Goal: Task Accomplishment & Management: Manage account settings

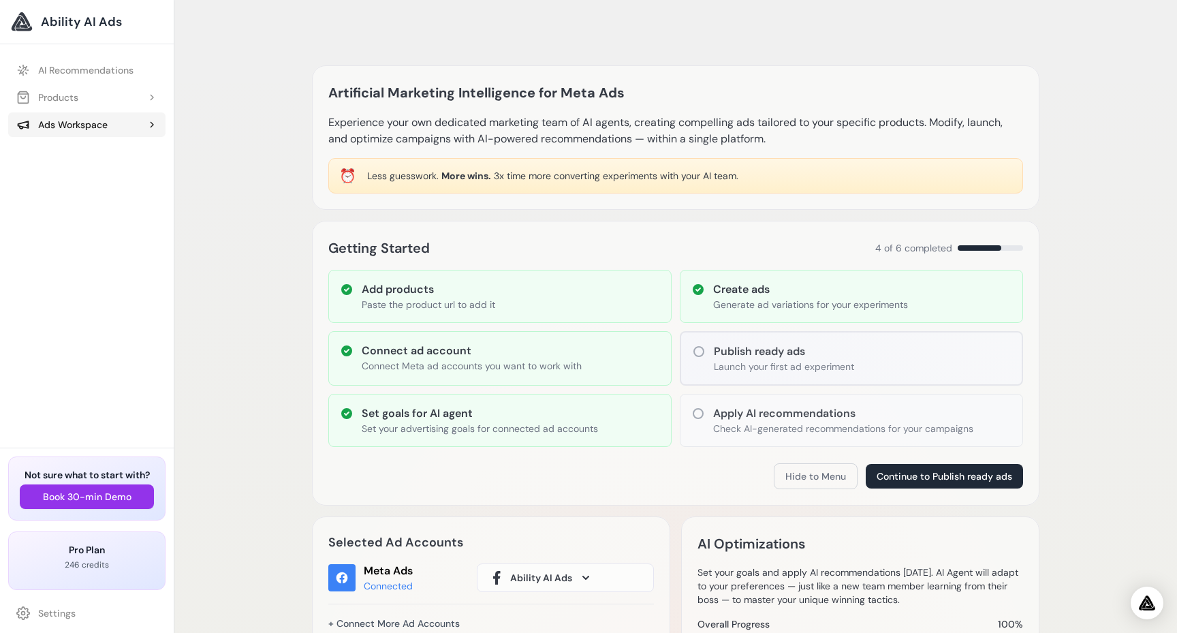
click at [87, 124] on div "Ads Workspace" at bounding box center [61, 125] width 91 height 14
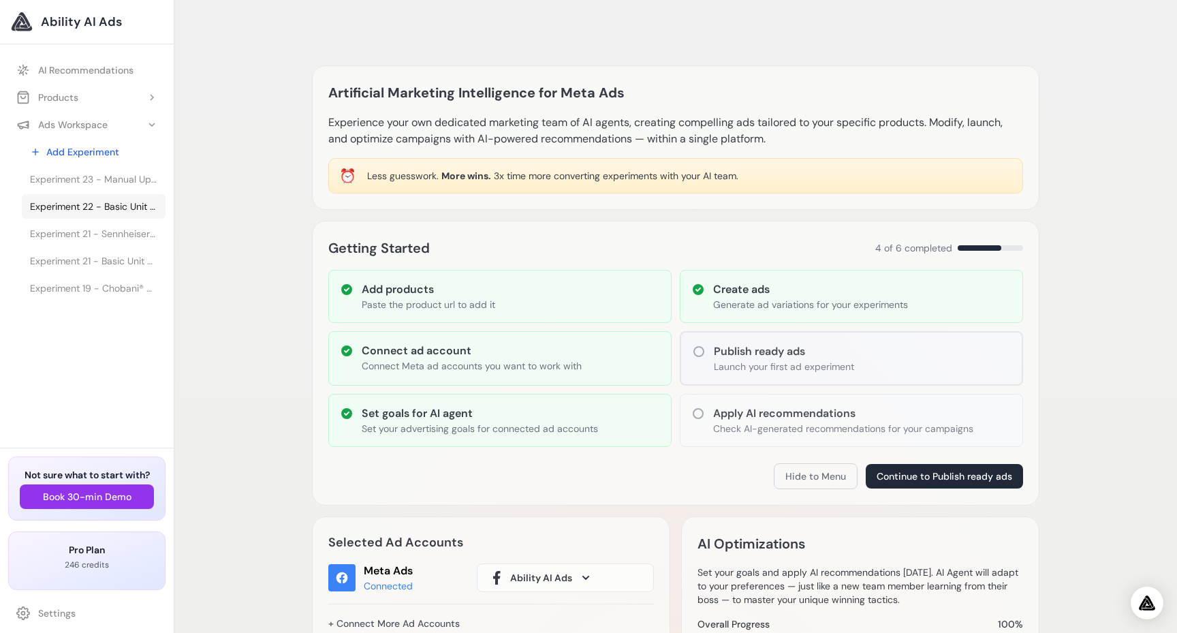
click at [78, 210] on span "Experiment 22 - Basic Unit - HYLA International" at bounding box center [93, 207] width 127 height 14
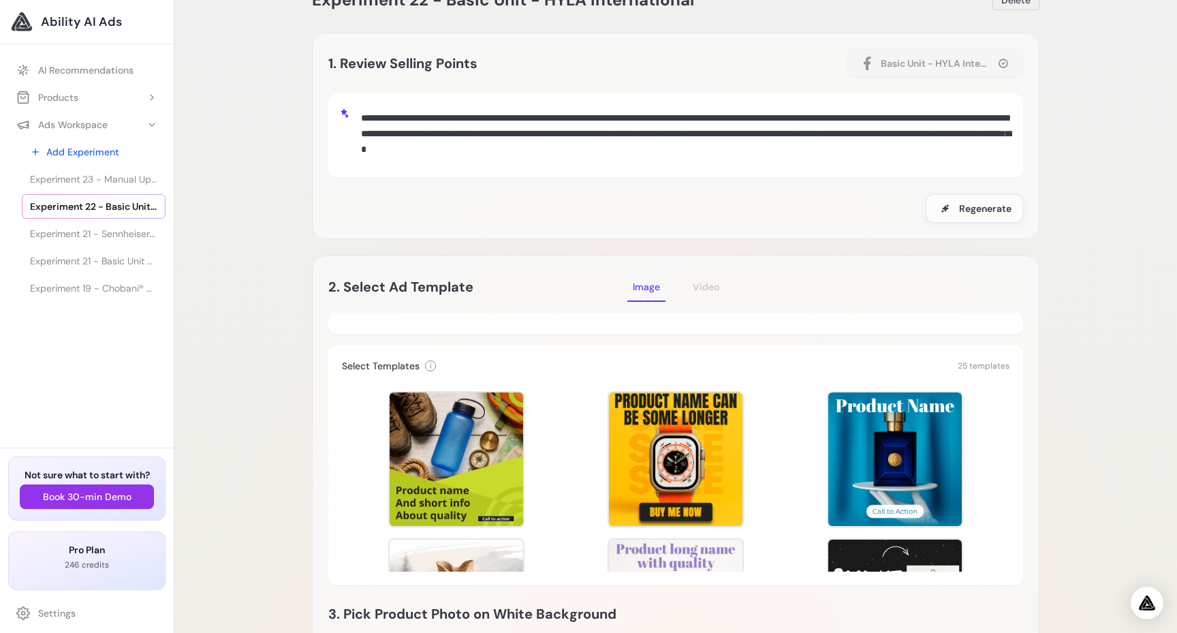
click at [774, 421] on div "Template Preview Template Preview Template Preview Template Preview Template Pr…" at bounding box center [675, 476] width 667 height 191
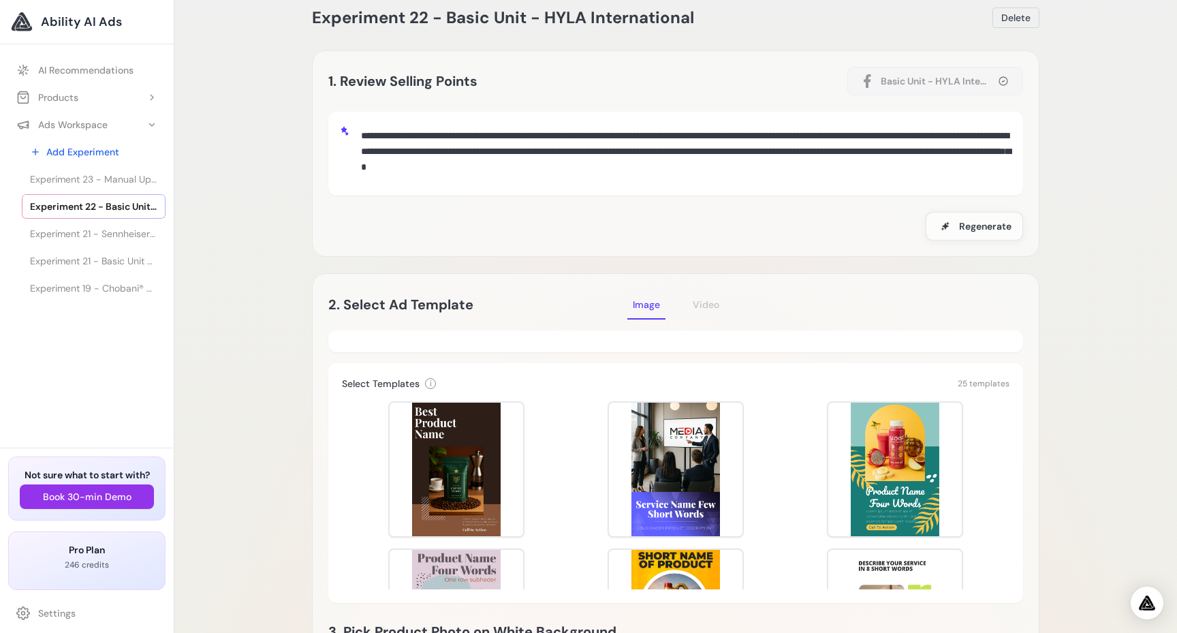
scroll to position [431, 0]
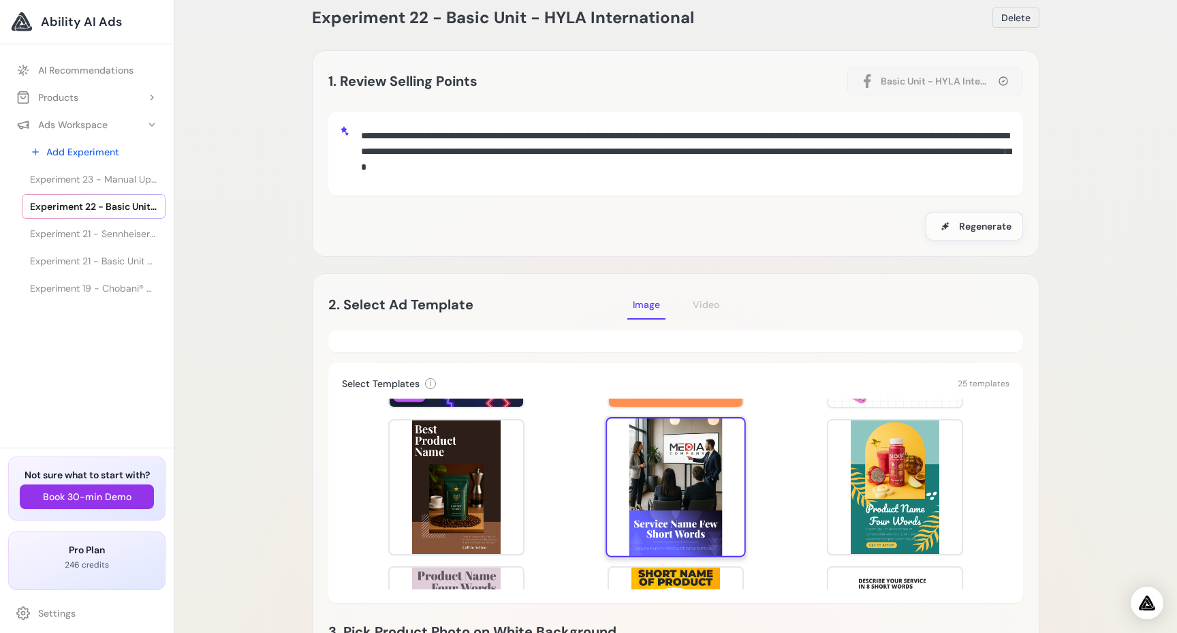
click at [683, 445] on div at bounding box center [675, 487] width 140 height 140
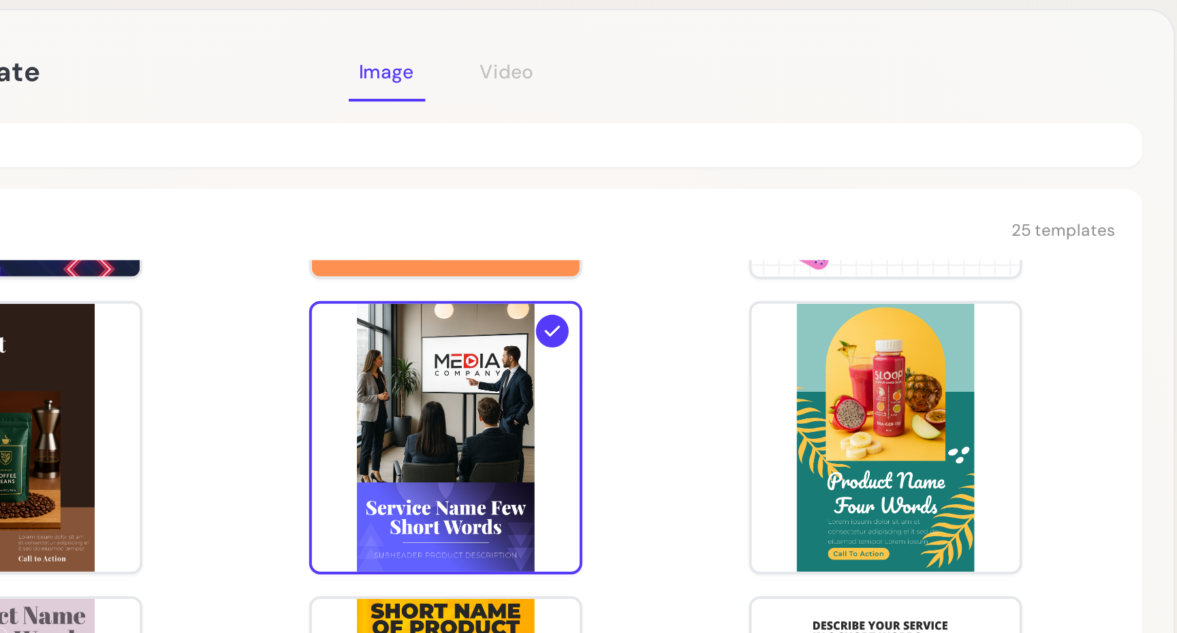
click at [795, 488] on div "Template Preview Template Preview Template Preview Template Preview Template Pr…" at bounding box center [675, 493] width 667 height 191
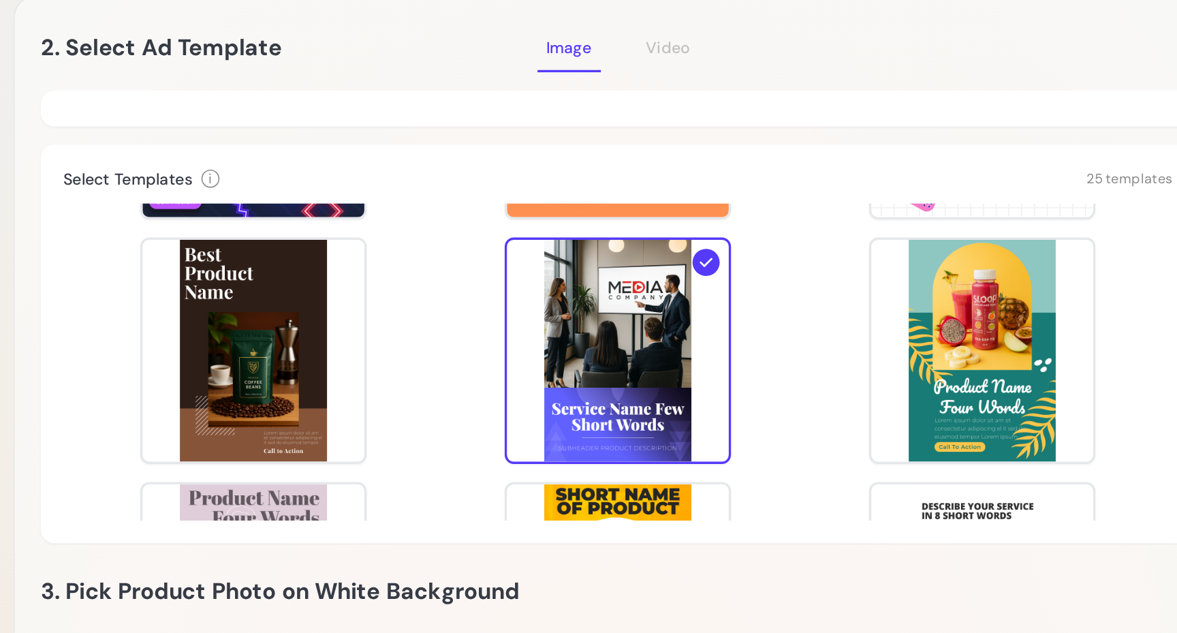
scroll to position [91, 0]
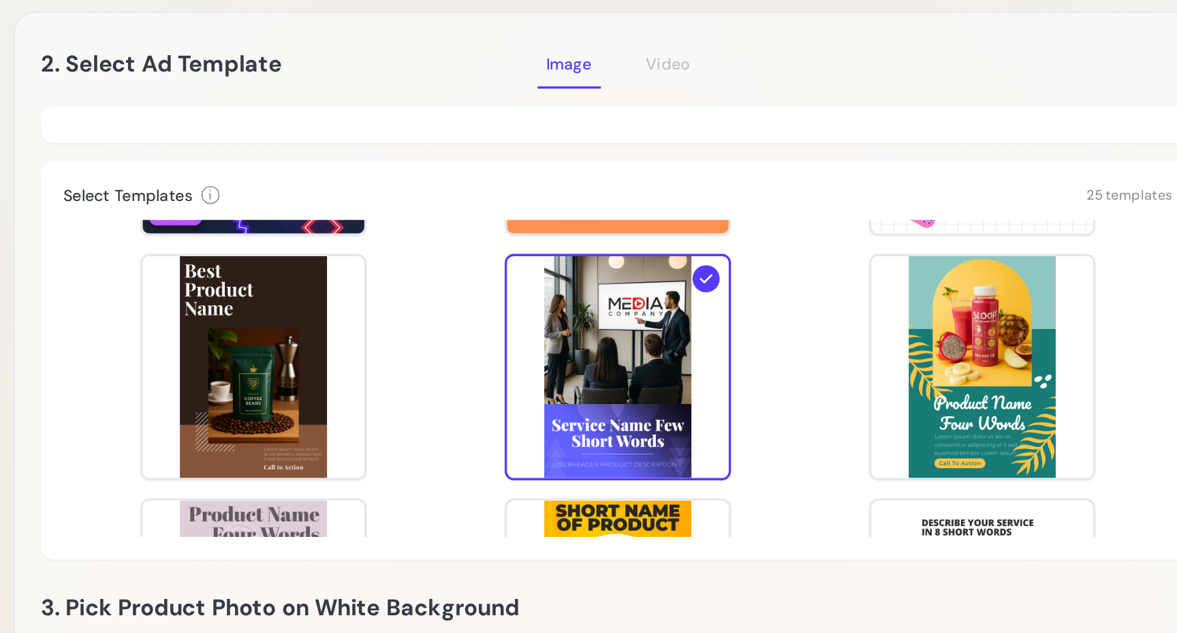
click at [783, 481] on div "Template Preview Template Preview Template Preview Template Preview Template Pr…" at bounding box center [675, 461] width 667 height 191
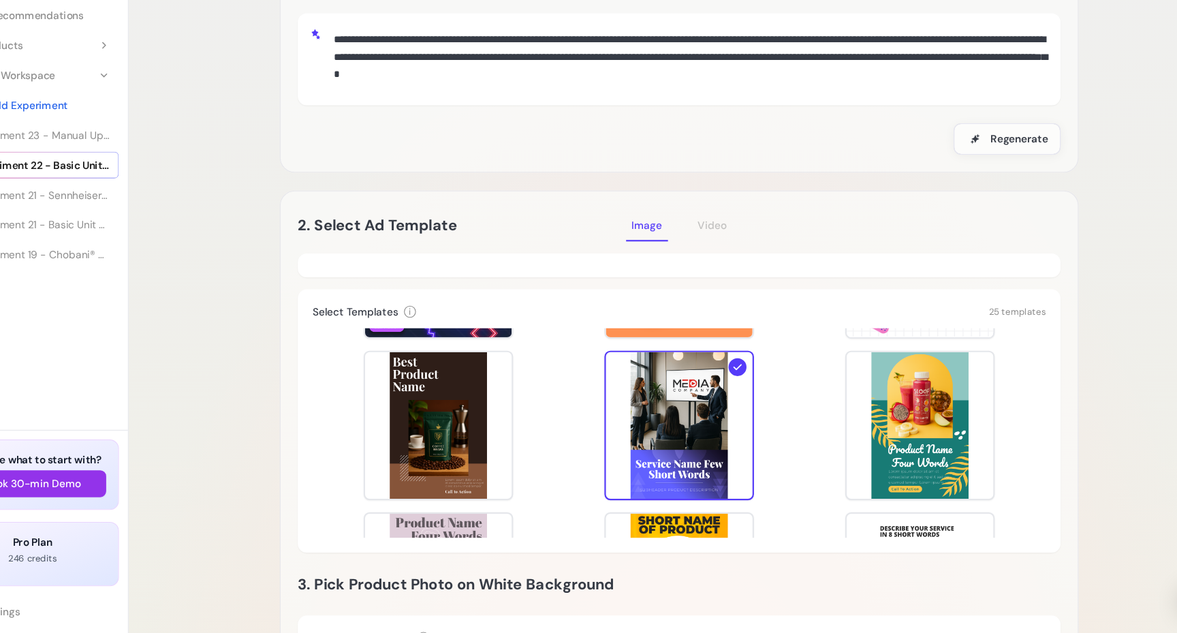
scroll to position [101, 0]
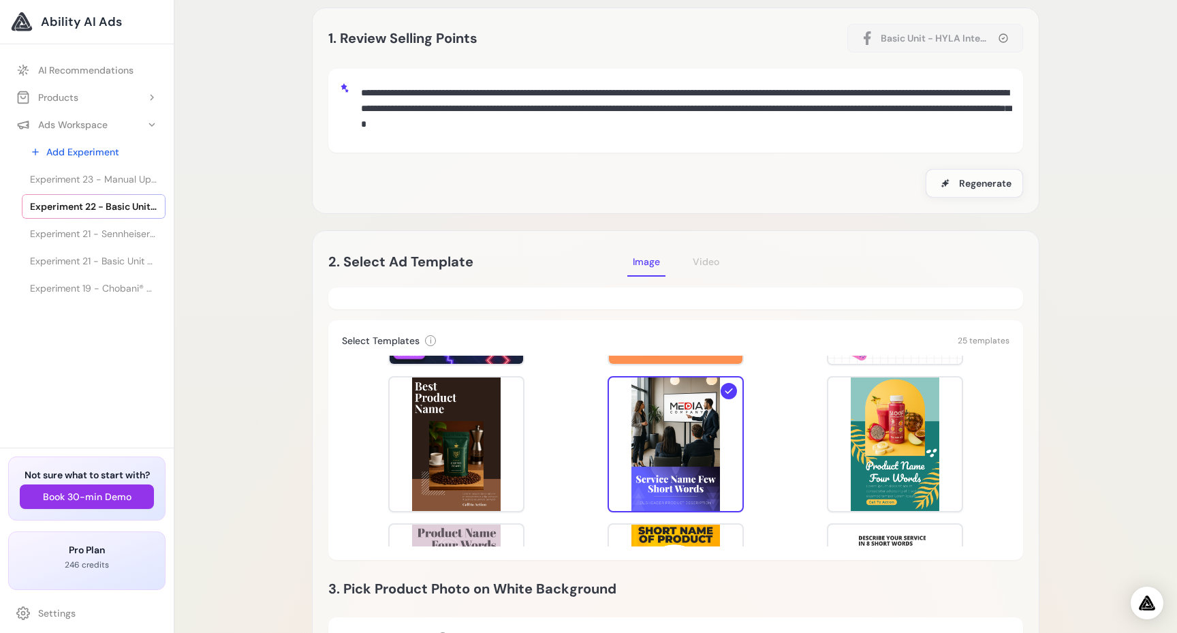
click at [787, 409] on div "Template Preview Template Preview Template Preview Template Preview Template Pr…" at bounding box center [675, 450] width 667 height 191
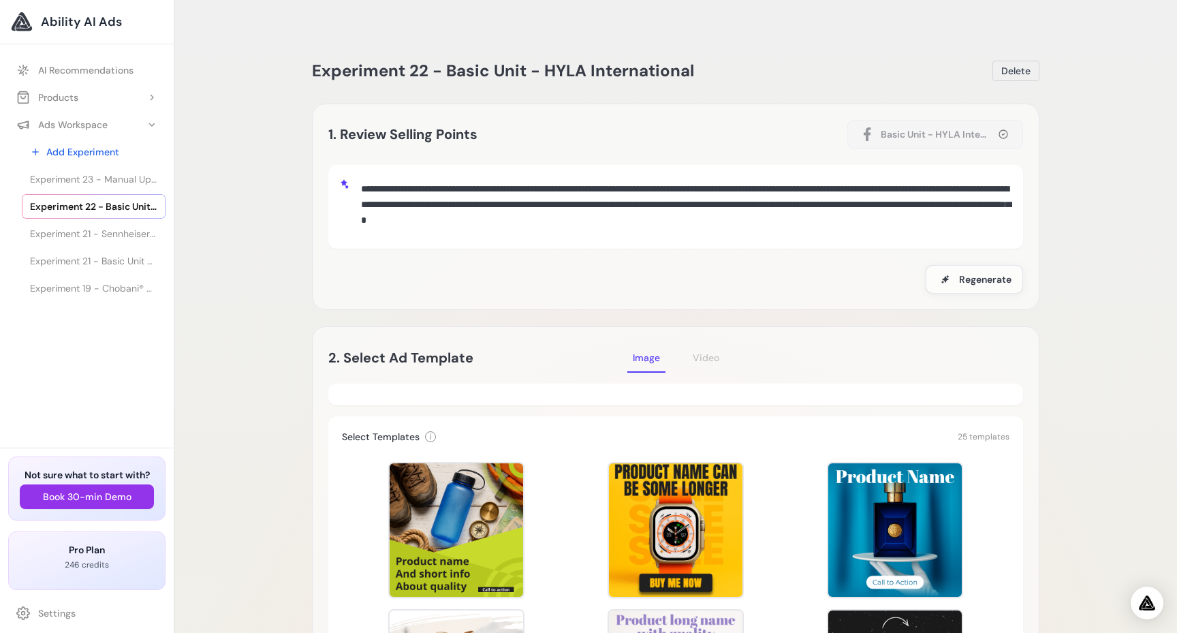
scroll to position [0, 0]
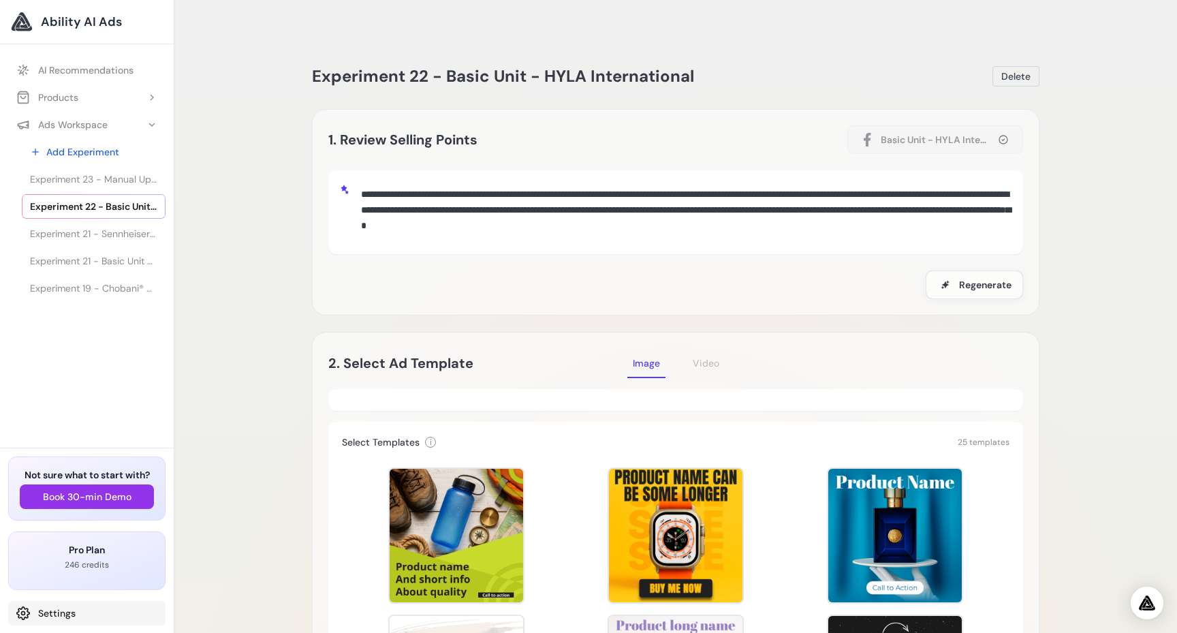
click at [35, 613] on link "Settings" at bounding box center [86, 613] width 157 height 25
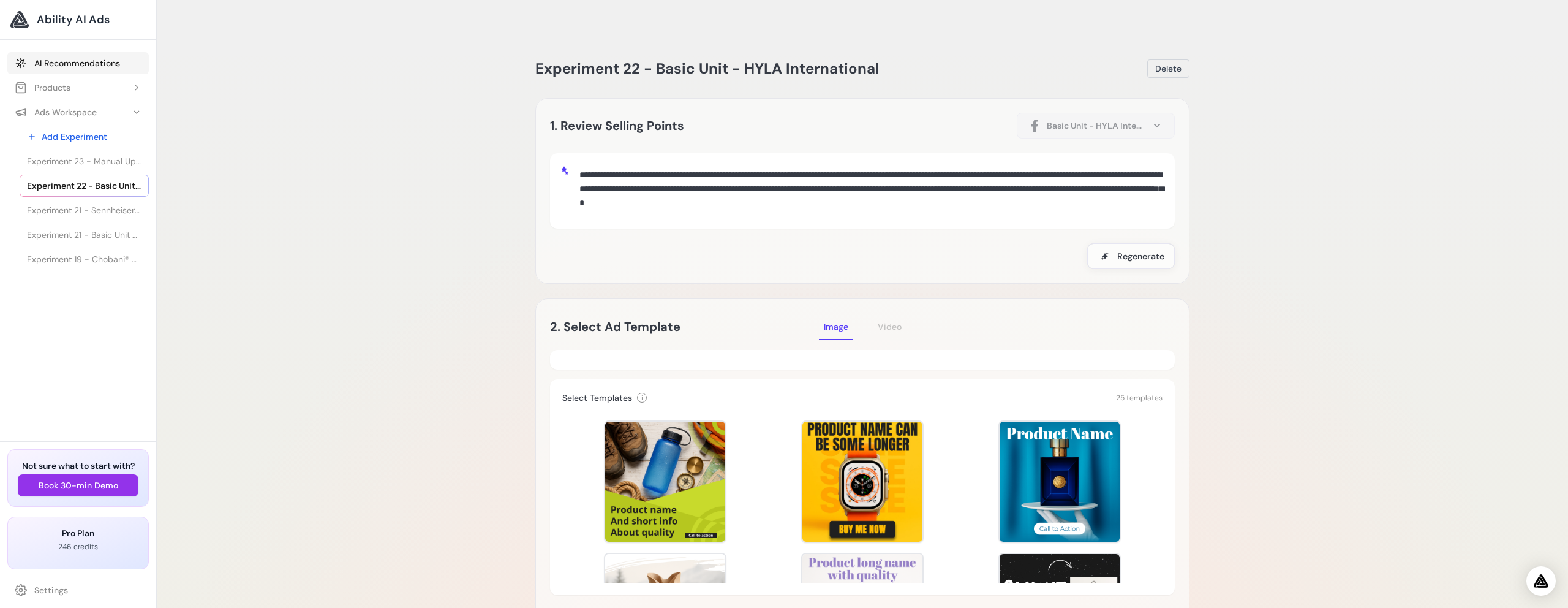
click at [60, 58] on link "AI Recommendations" at bounding box center [77, 63] width 141 height 22
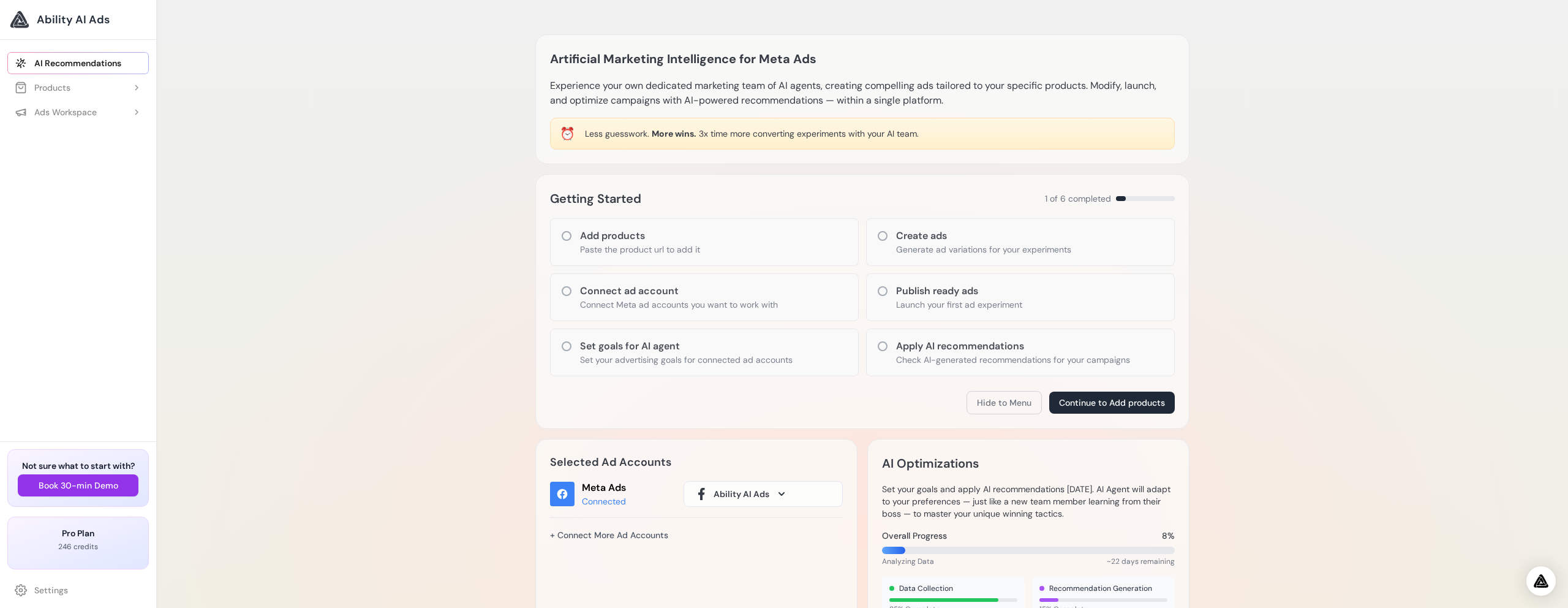
click at [341, 255] on div "Artificial Marketing Intelligence for Meta Ads Experience your own dedicated ma…" at bounding box center [862, 532] width 1411 height 1063
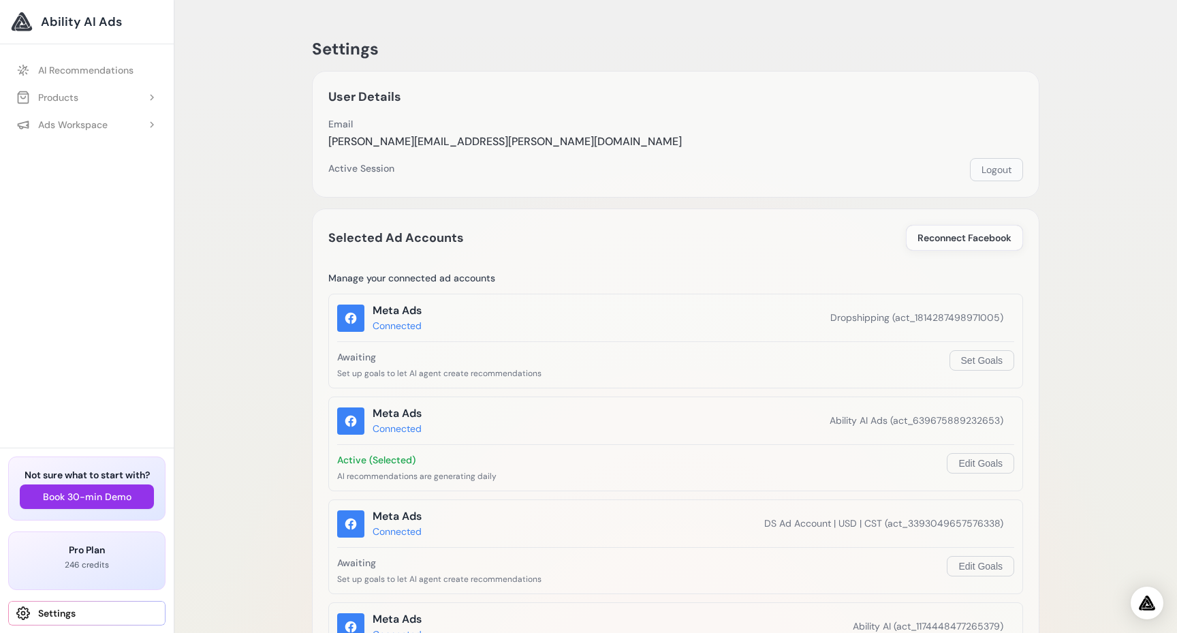
click at [1007, 171] on button "Logout" at bounding box center [996, 169] width 53 height 23
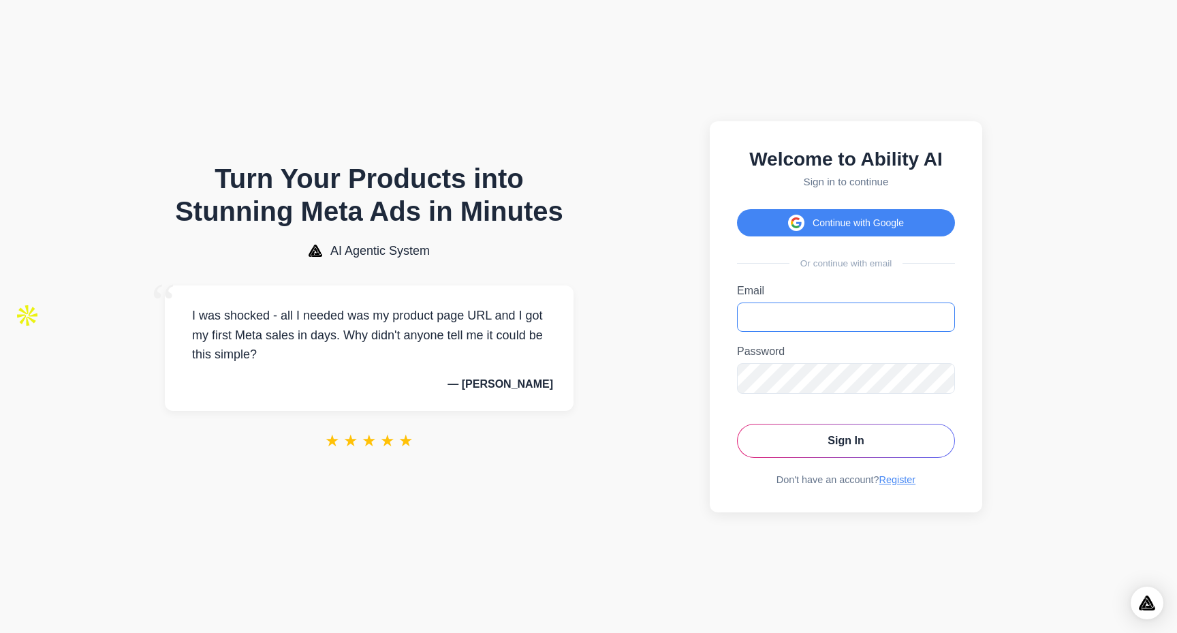
click at [759, 323] on input "Email" at bounding box center [846, 316] width 218 height 29
type input "**********"
click at [740, 440] on button "Sign In" at bounding box center [846, 441] width 218 height 34
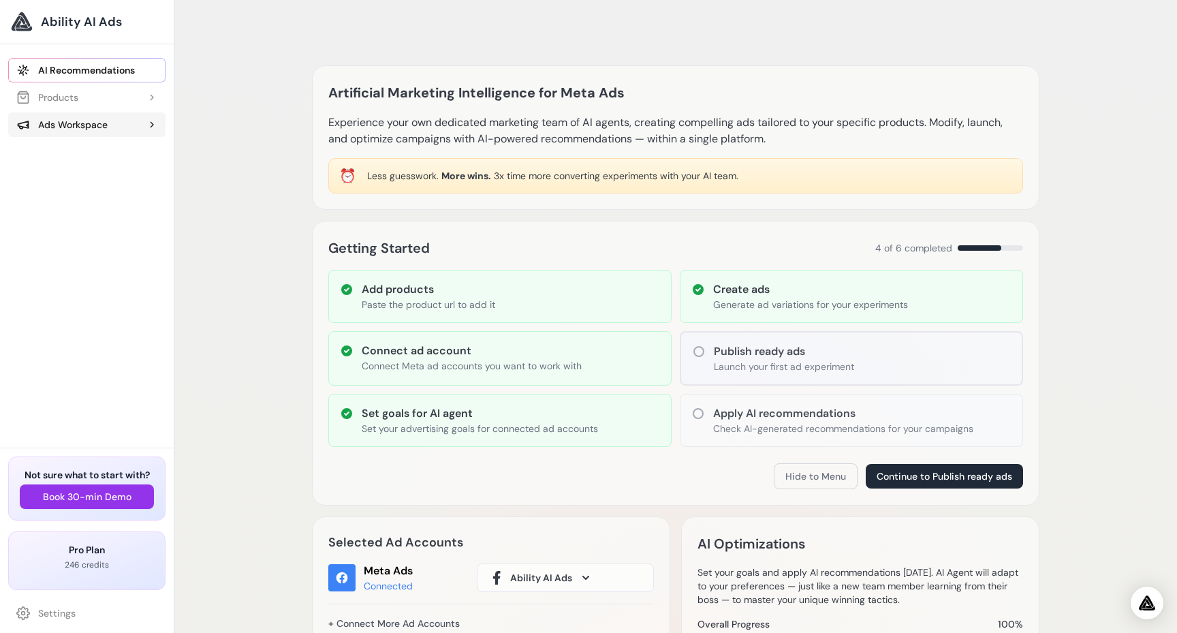
click at [77, 124] on div "Ads Workspace" at bounding box center [61, 125] width 91 height 14
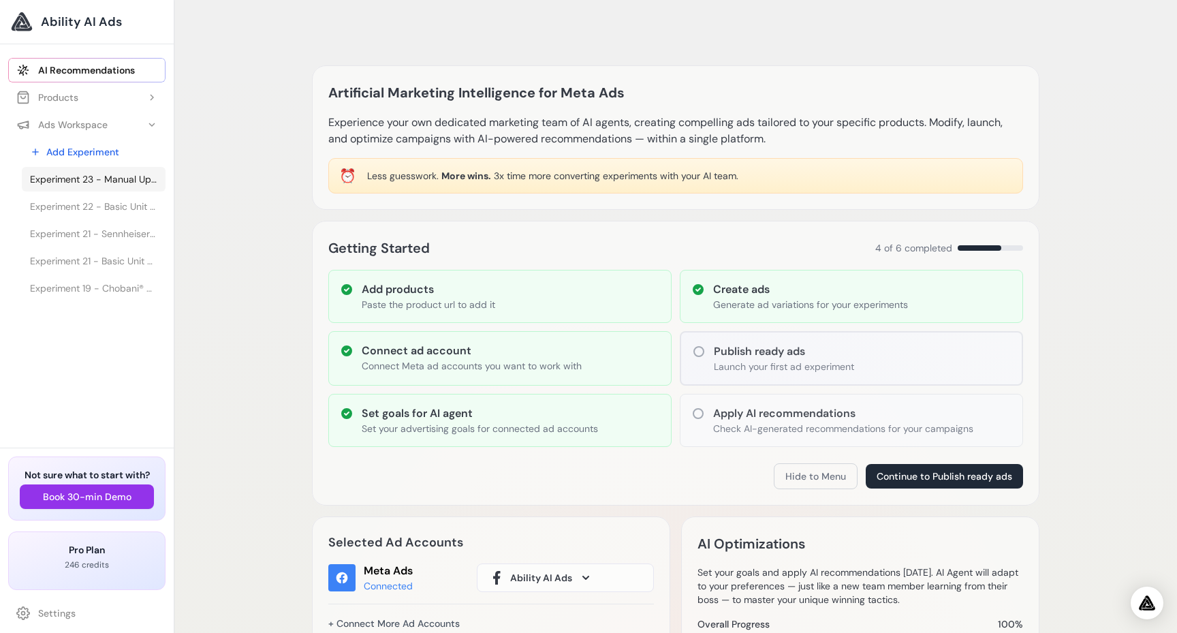
click at [96, 180] on span "Experiment 23 - Manual Upload: laptop (1).png" at bounding box center [93, 179] width 127 height 14
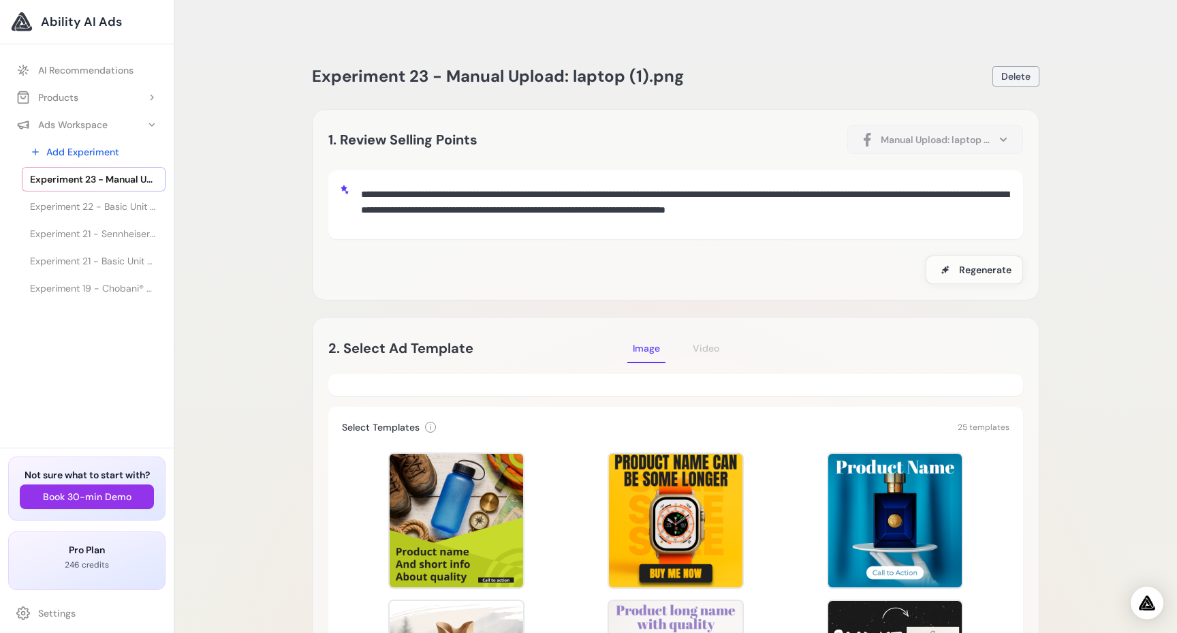
click at [1017, 69] on span "Delete" at bounding box center [1015, 76] width 29 height 14
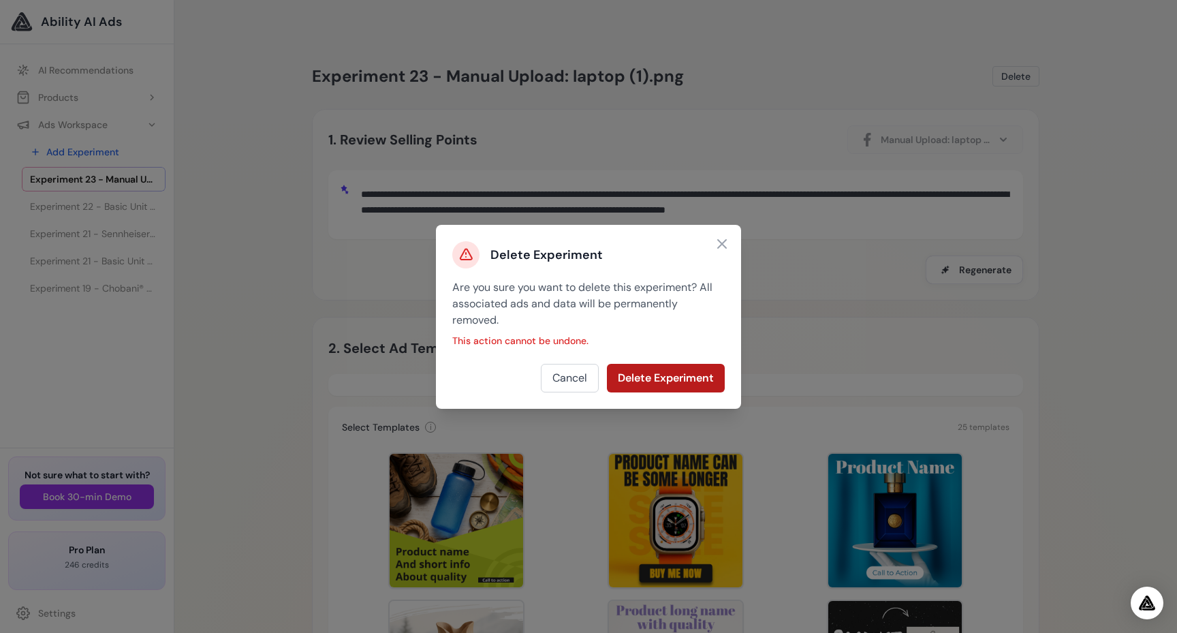
click at [658, 379] on button "Delete Experiment" at bounding box center [666, 378] width 118 height 29
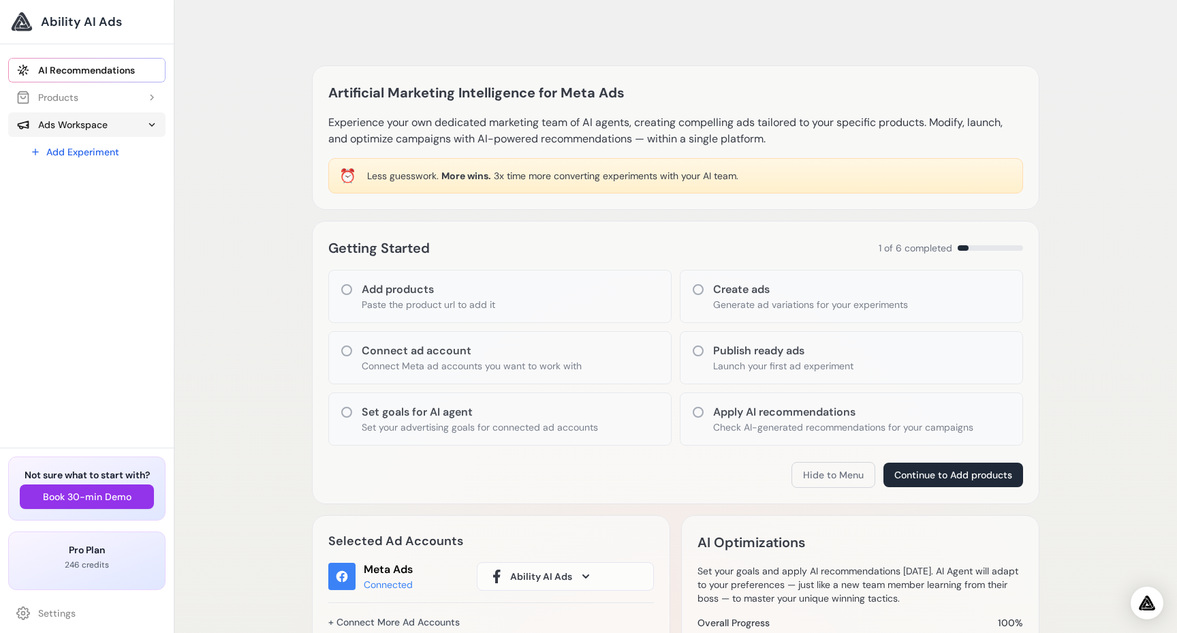
click at [97, 126] on div "Ads Workspace" at bounding box center [61, 125] width 91 height 14
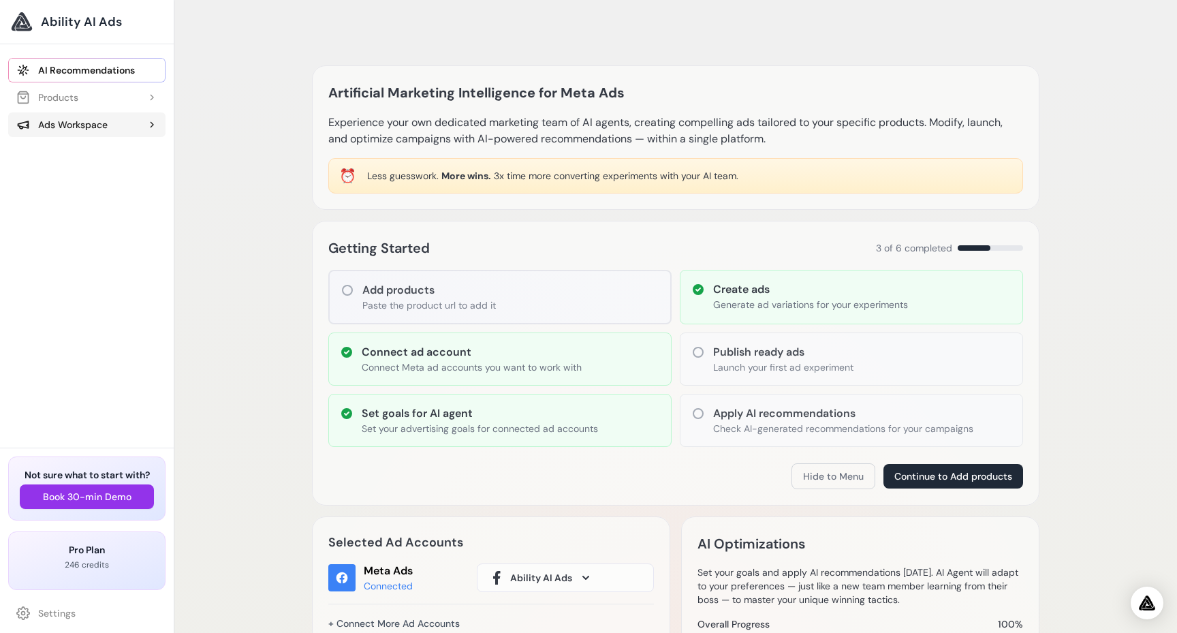
click at [97, 126] on div "Ads Workspace" at bounding box center [61, 125] width 91 height 14
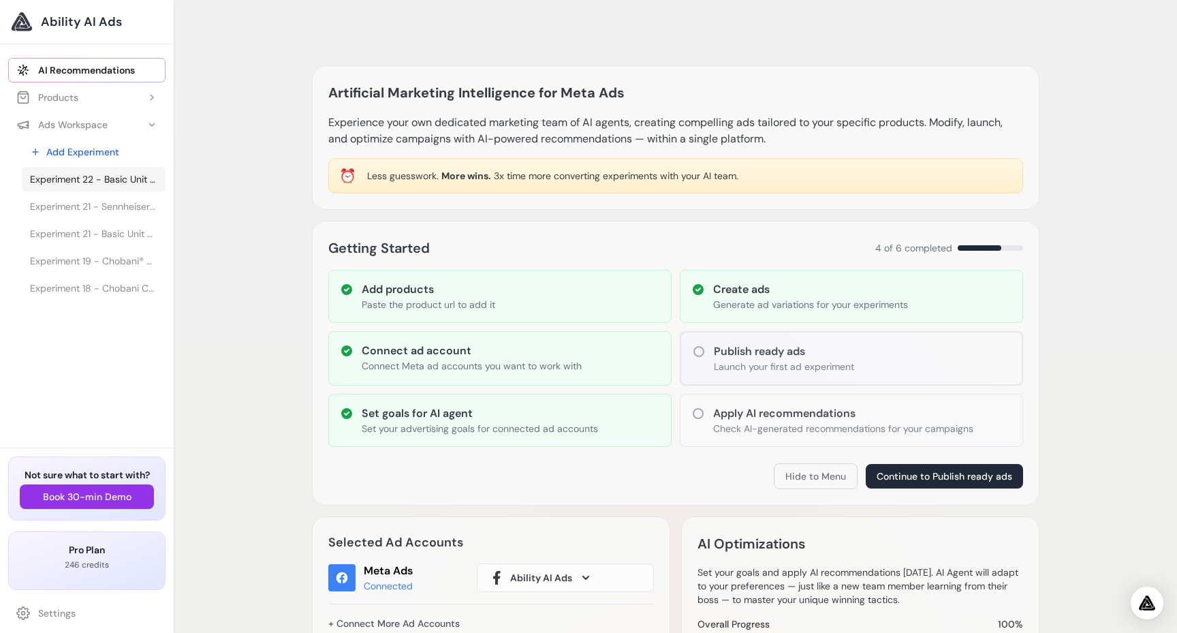
click at [88, 174] on span "Experiment 22 - Basic Unit - HYLA International" at bounding box center [93, 179] width 127 height 14
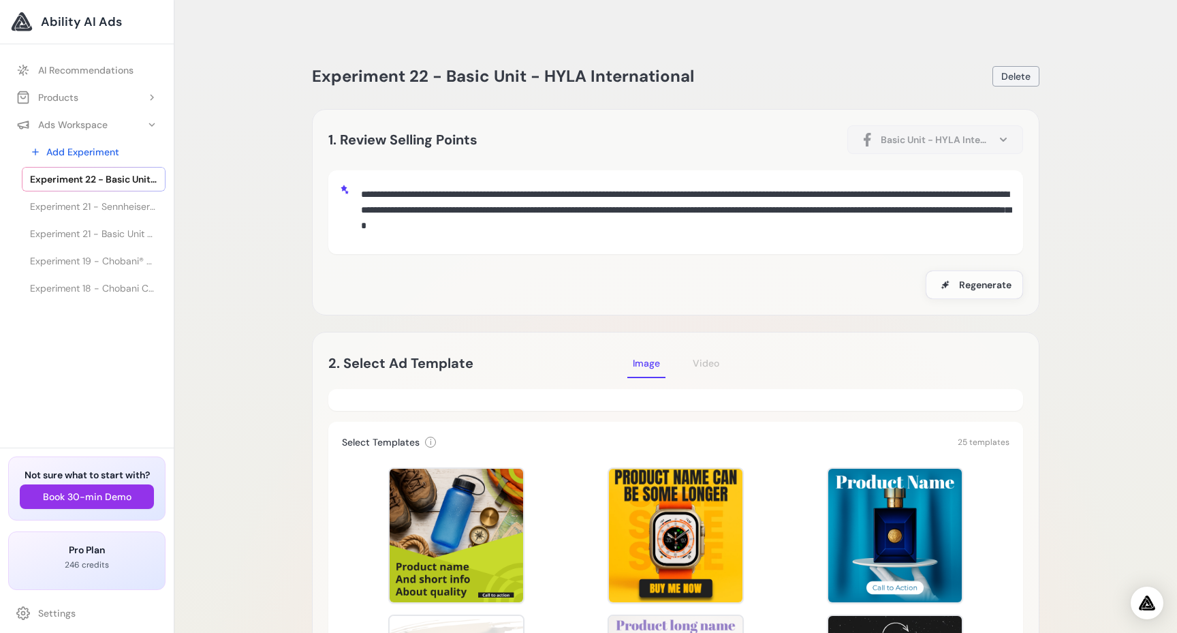
click at [1011, 69] on span "Delete" at bounding box center [1015, 76] width 29 height 14
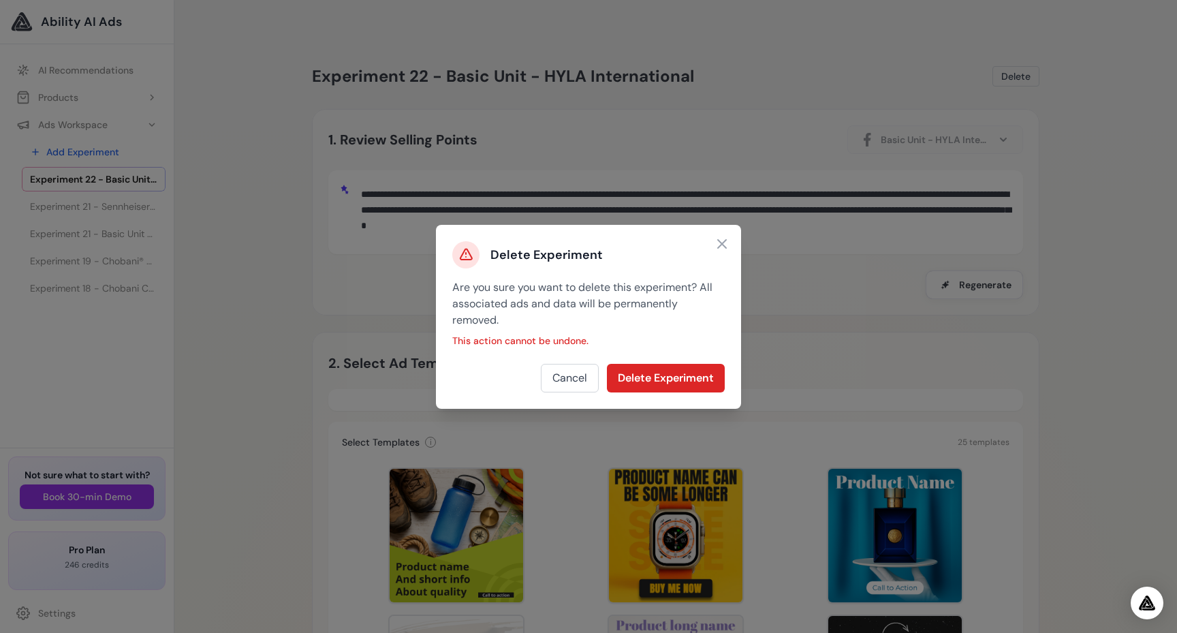
click at [668, 349] on div "Delete Experiment Are you sure you want to delete this experiment? All associat…" at bounding box center [588, 317] width 305 height 184
click at [651, 373] on button "Delete Experiment" at bounding box center [666, 378] width 118 height 29
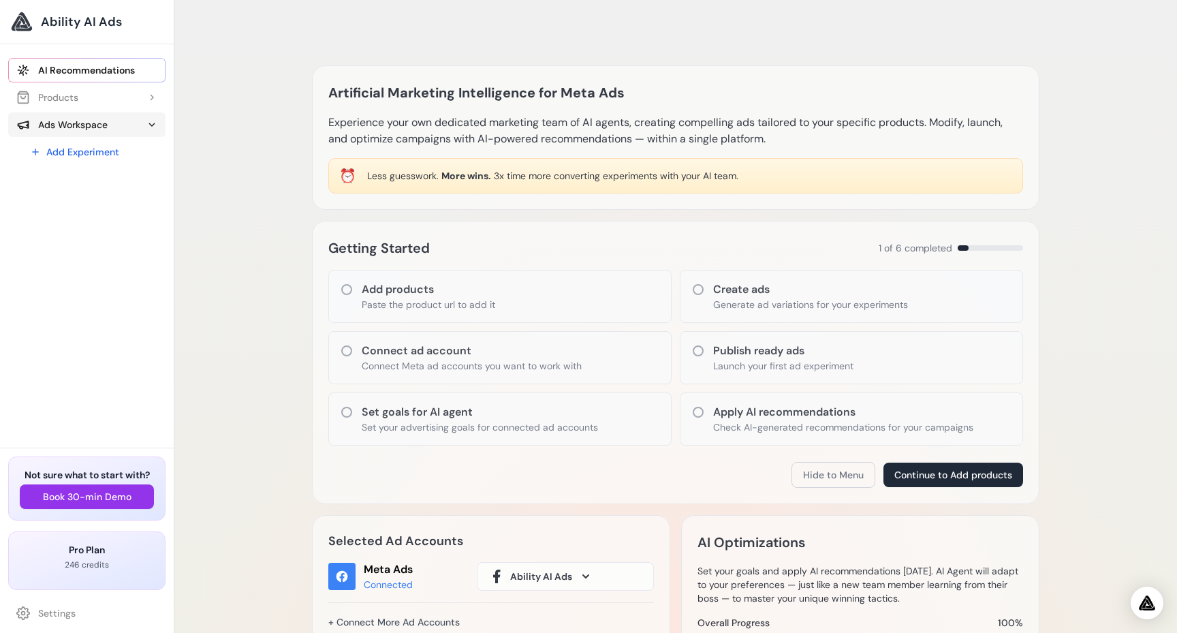
click at [101, 122] on div "Ads Workspace" at bounding box center [61, 125] width 91 height 14
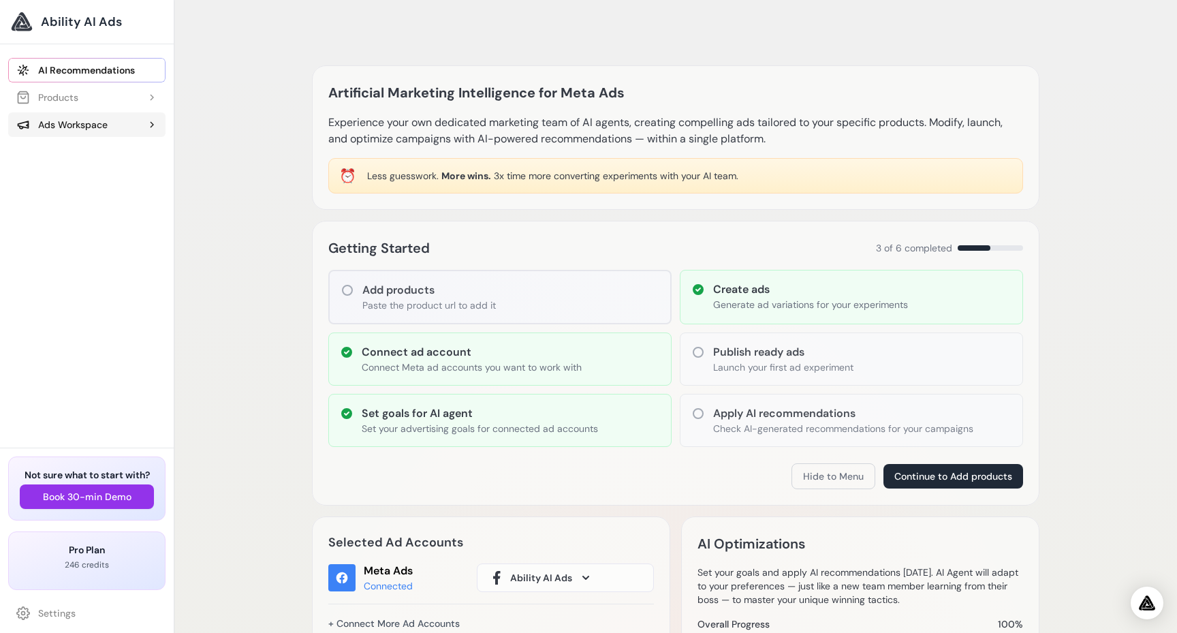
click at [110, 125] on button "Ads Workspace" at bounding box center [86, 124] width 157 height 25
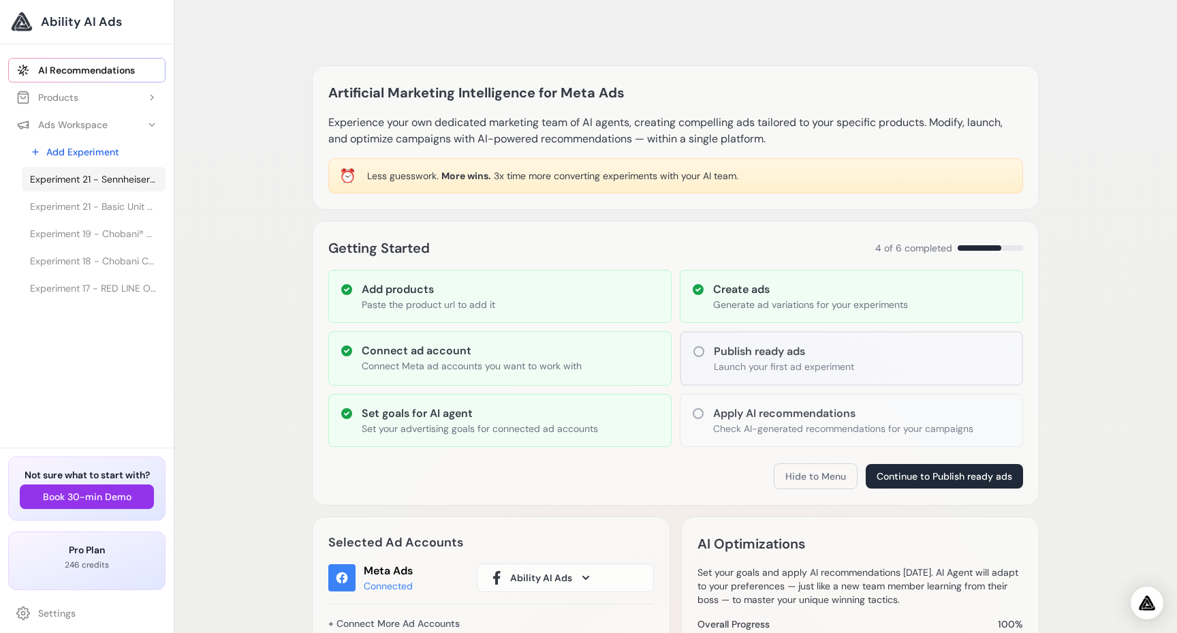
click at [92, 185] on span "Experiment 21 - Sennheiser HD 25 LIGHT On-Ear Fones de ouvido para DJ" at bounding box center [93, 179] width 127 height 14
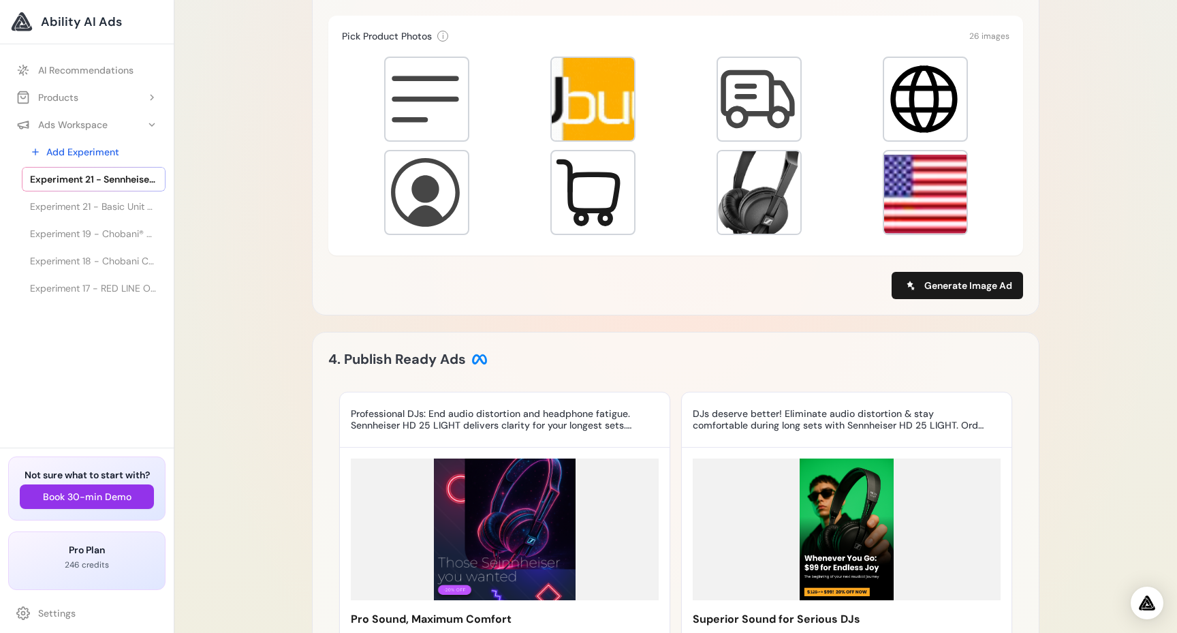
scroll to position [639, 0]
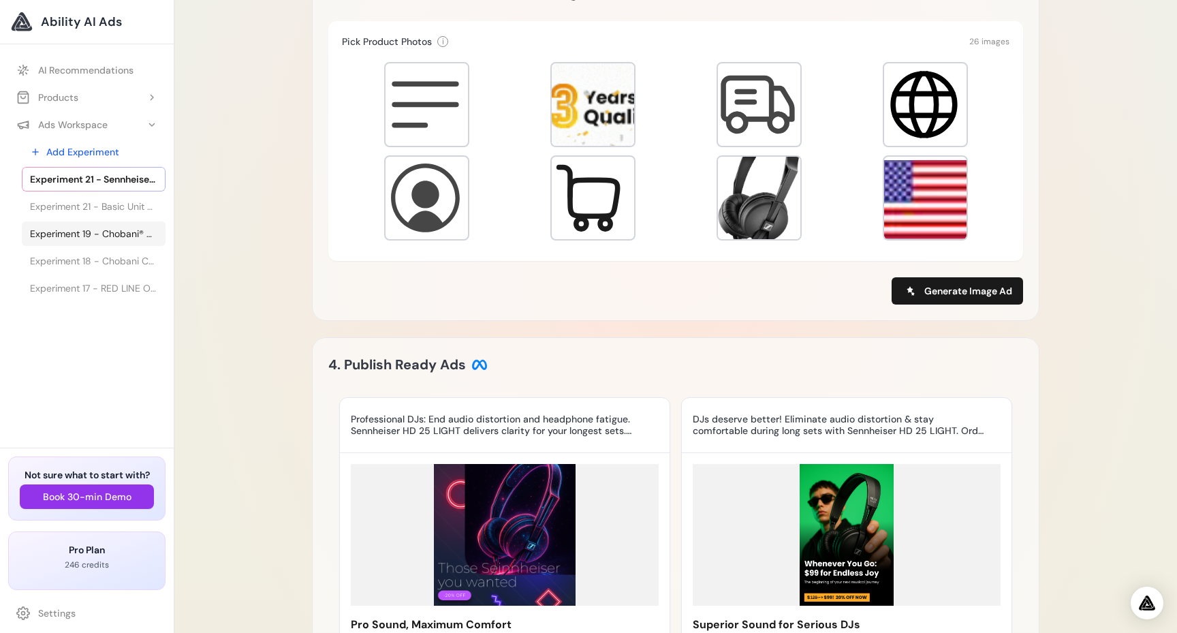
click at [89, 225] on link "Experiment 19 - Chobani® Complete Advanced Protein Greek Yogurt Drink - Sabor" at bounding box center [94, 233] width 144 height 25
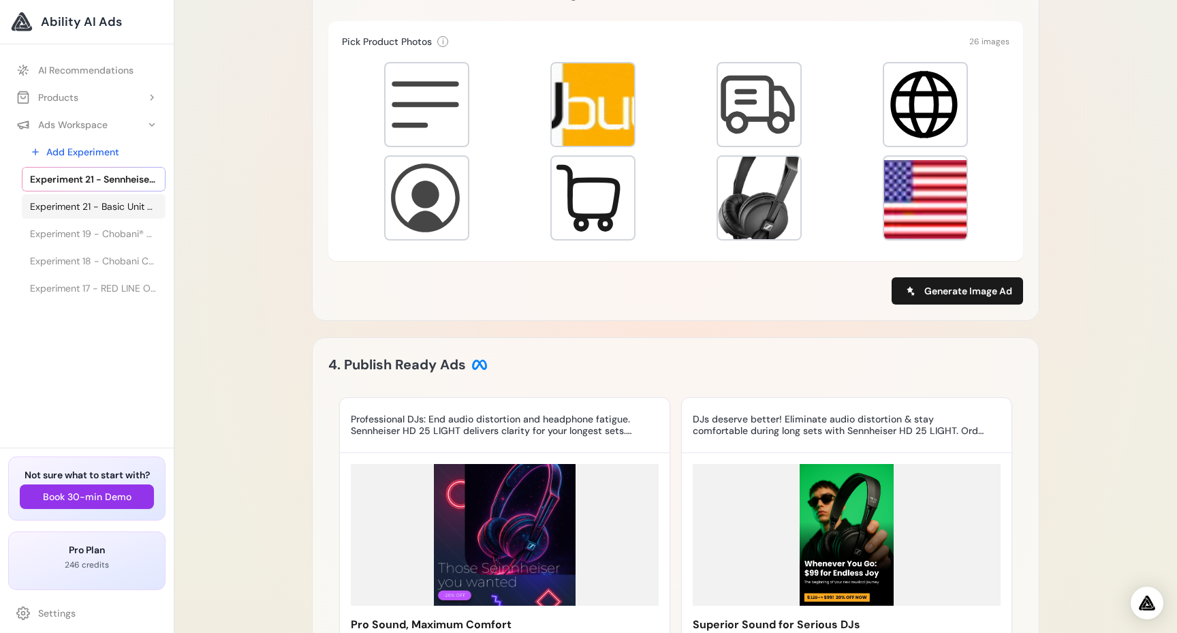
click at [107, 208] on span "Experiment 21 - Basic Unit - HYLA International" at bounding box center [93, 207] width 127 height 14
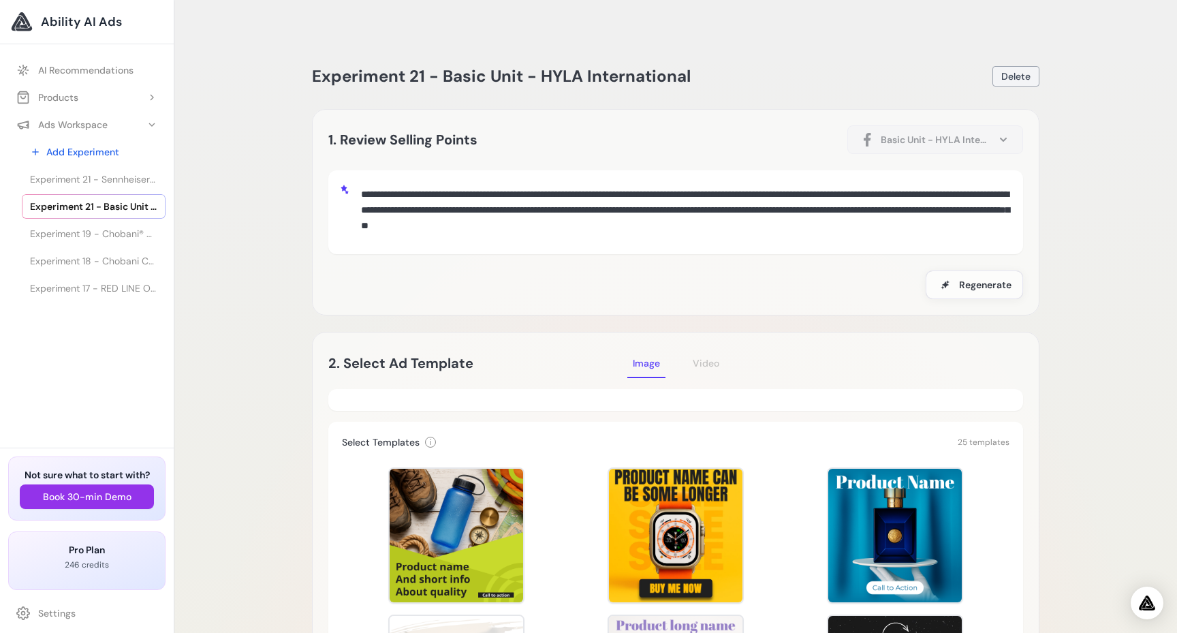
click at [1013, 66] on button "Delete" at bounding box center [1015, 76] width 47 height 20
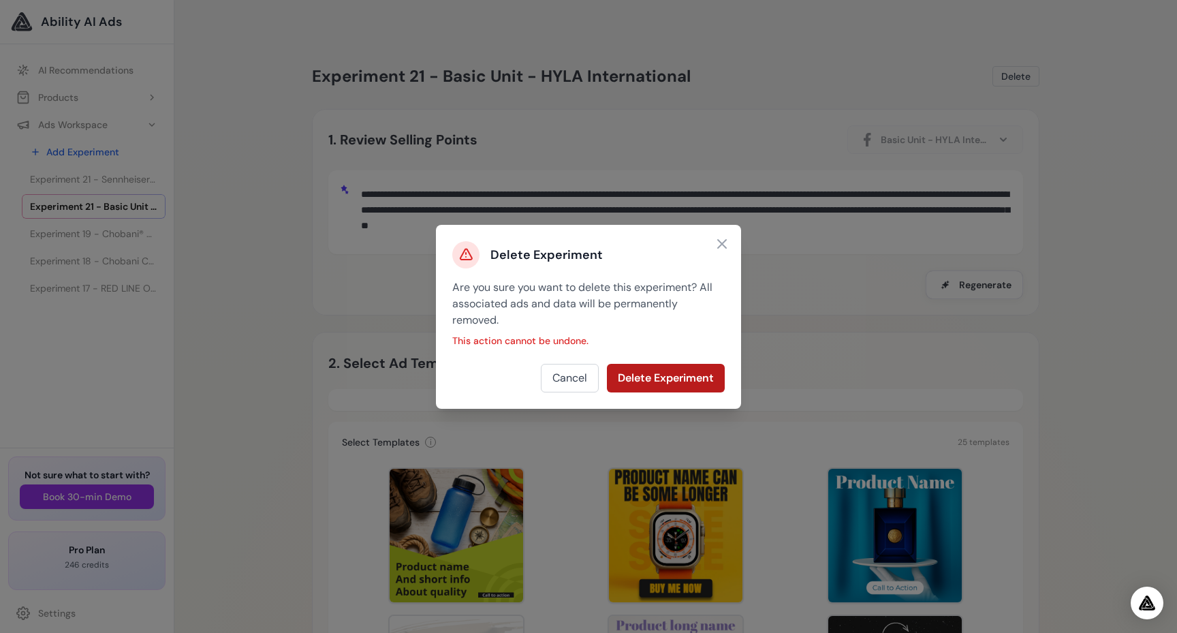
click at [686, 385] on button "Delete Experiment" at bounding box center [666, 378] width 118 height 29
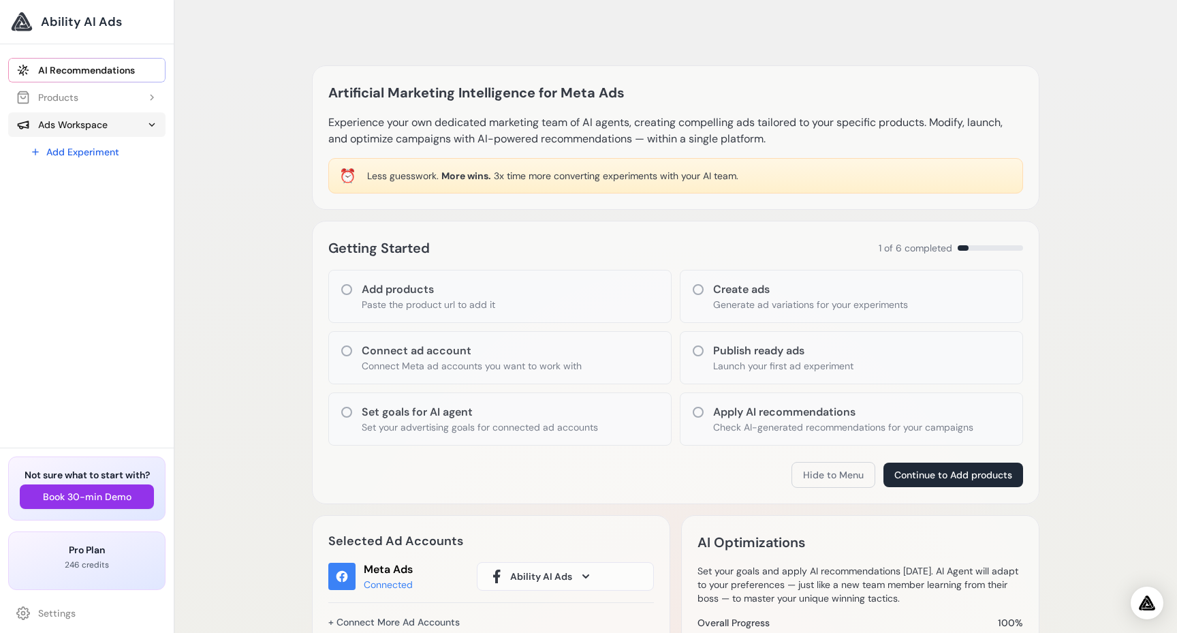
click at [54, 123] on div "Ads Workspace" at bounding box center [61, 125] width 91 height 14
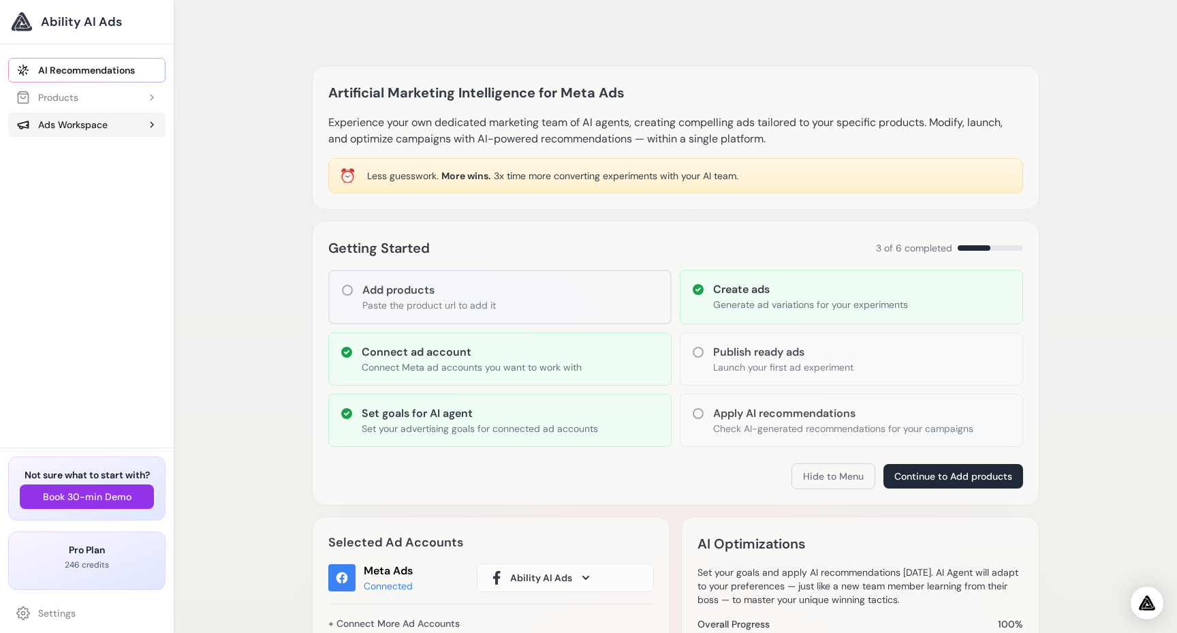
click at [54, 123] on div "Ads Workspace" at bounding box center [61, 125] width 91 height 14
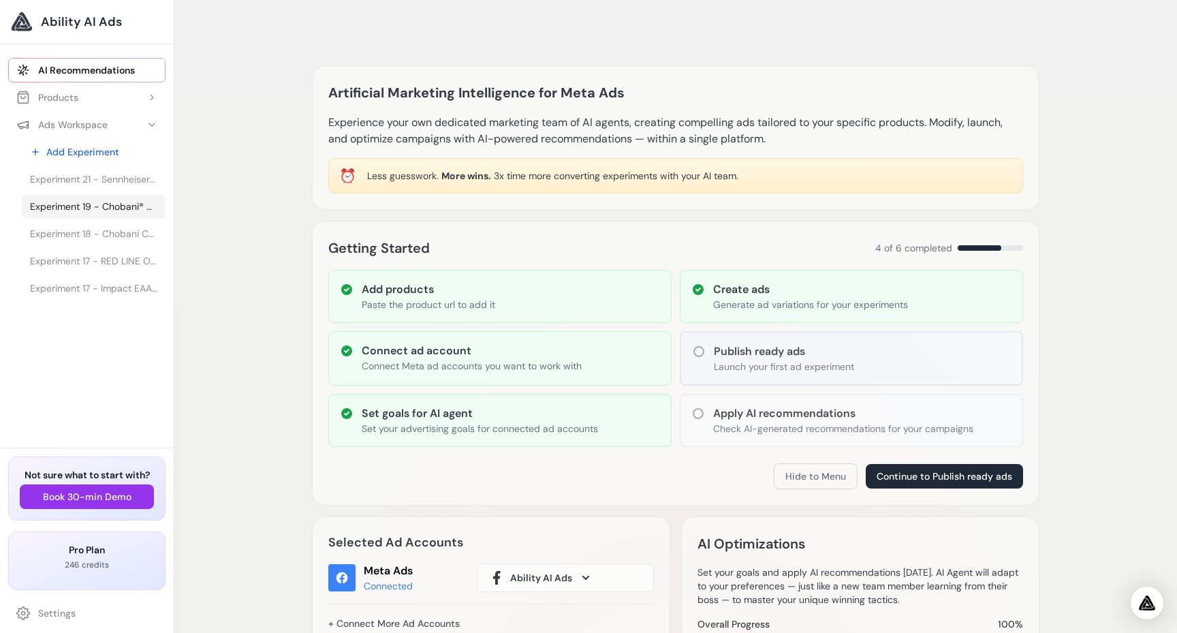
click at [85, 212] on span "Experiment 19 - Chobani® Complete Advanced Protein Greek Yogurt Drink - Sabor" at bounding box center [93, 207] width 127 height 14
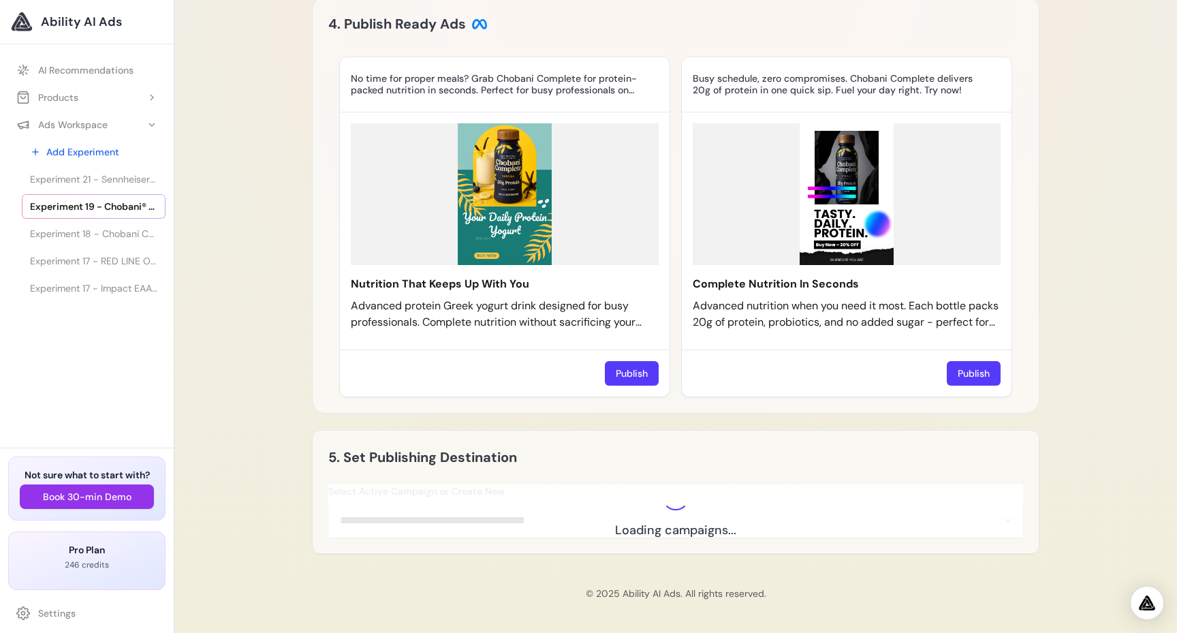
scroll to position [1014, 0]
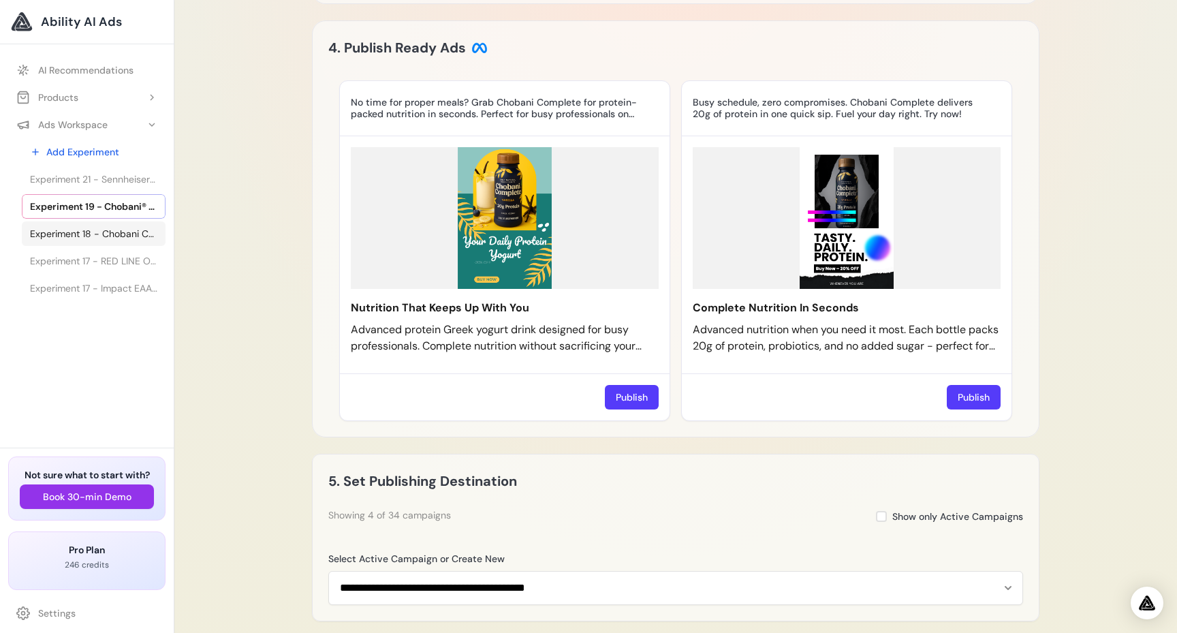
click at [86, 227] on span "Experiment 18 - Chobani Complete Mixed Berry Vanilla Protein Greek Yogurt Drink…" at bounding box center [93, 234] width 127 height 14
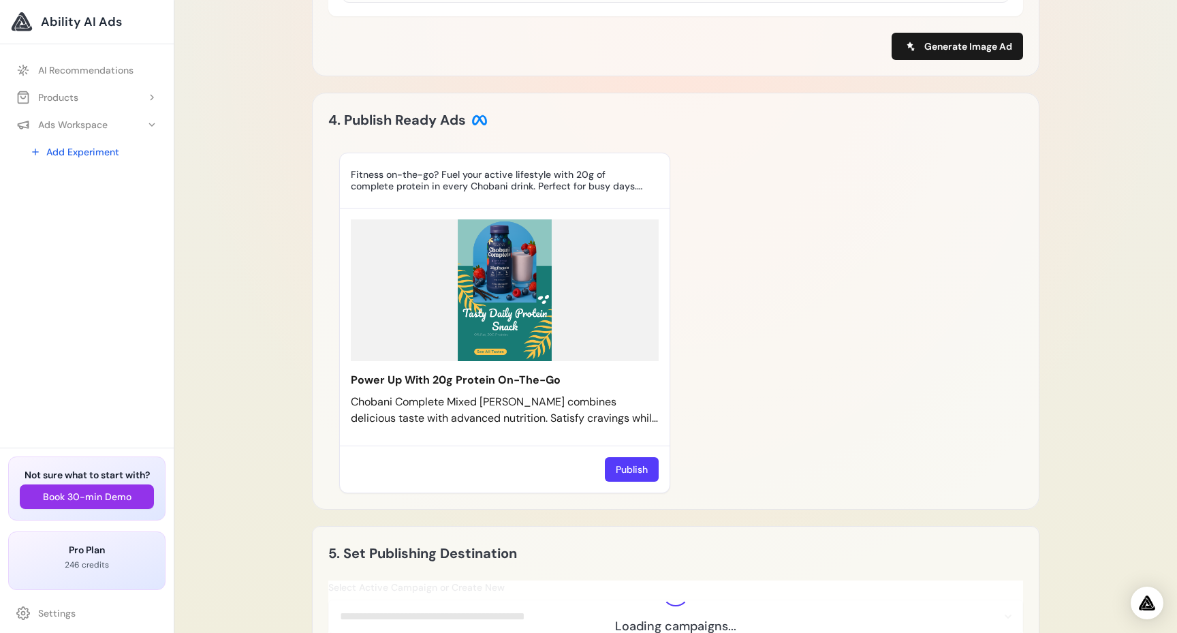
scroll to position [793, 0]
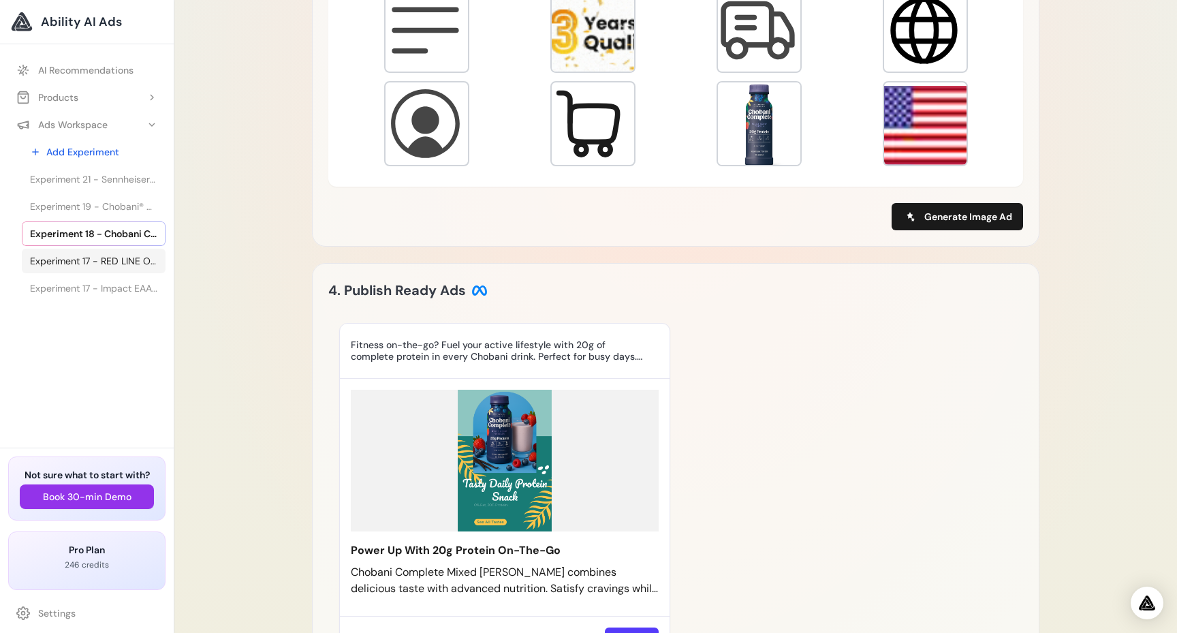
click at [104, 257] on span "Experiment 17 - RED LINE OIL Óleo de Motor 5W30 API SN+ PROFESSIONAL-SERIES - 0…" at bounding box center [93, 261] width 127 height 14
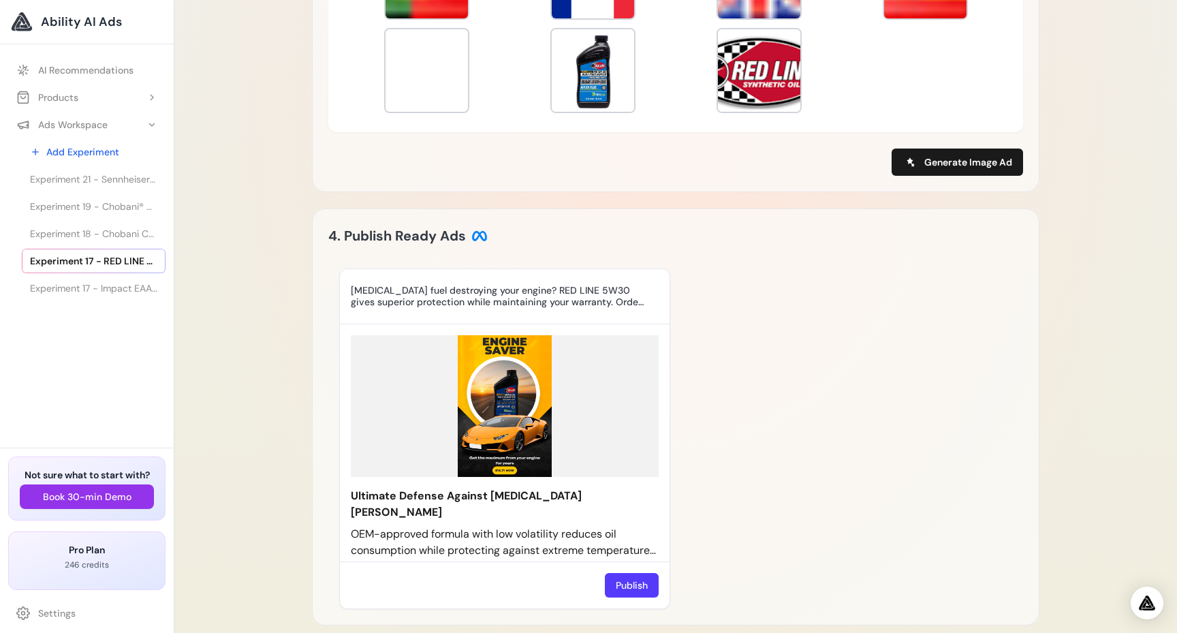
scroll to position [791, 0]
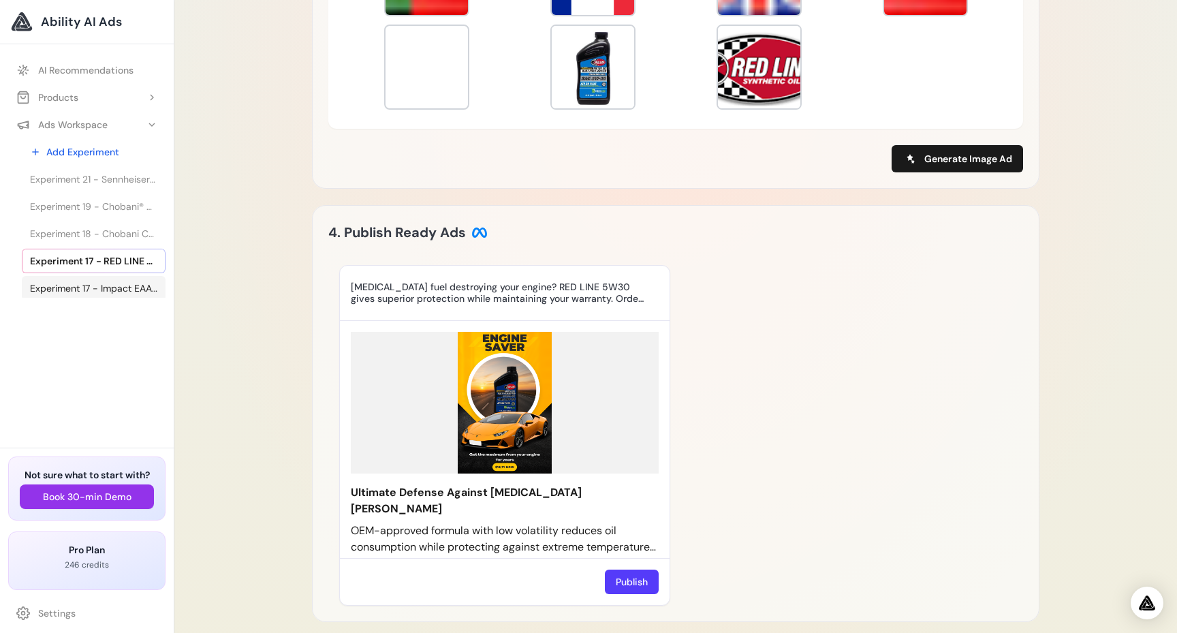
click at [125, 293] on span "Experiment 17 - Impact EAA Tablets | MYPROTEIN™" at bounding box center [93, 288] width 127 height 14
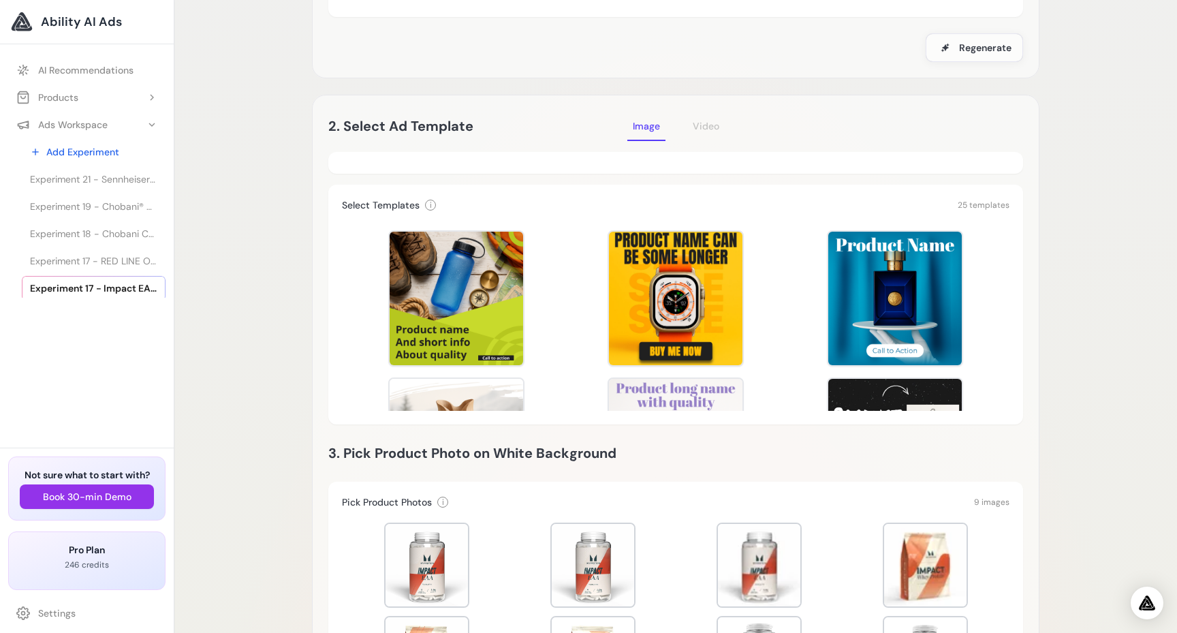
scroll to position [236, 0]
